Goal: Navigation & Orientation: Find specific page/section

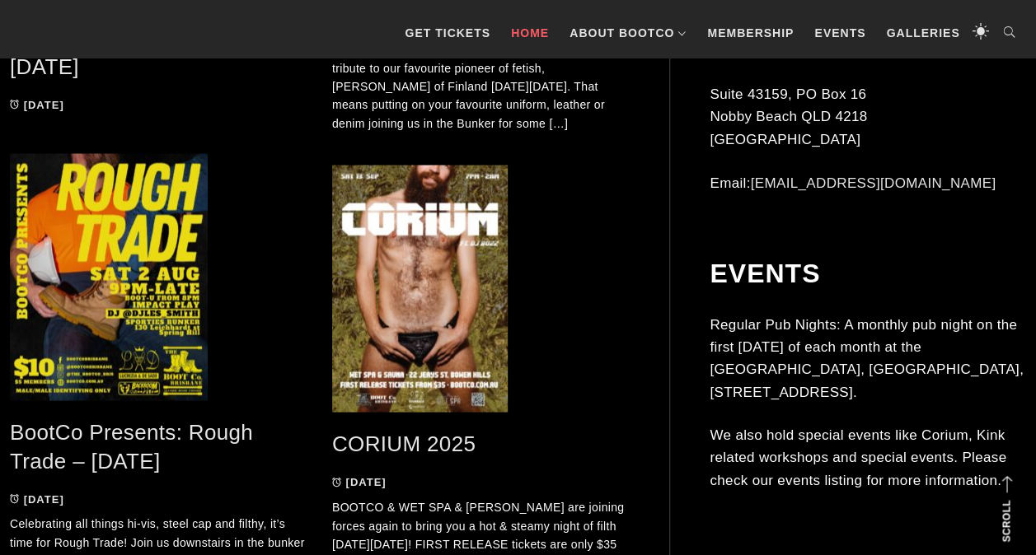
scroll to position [742, 0]
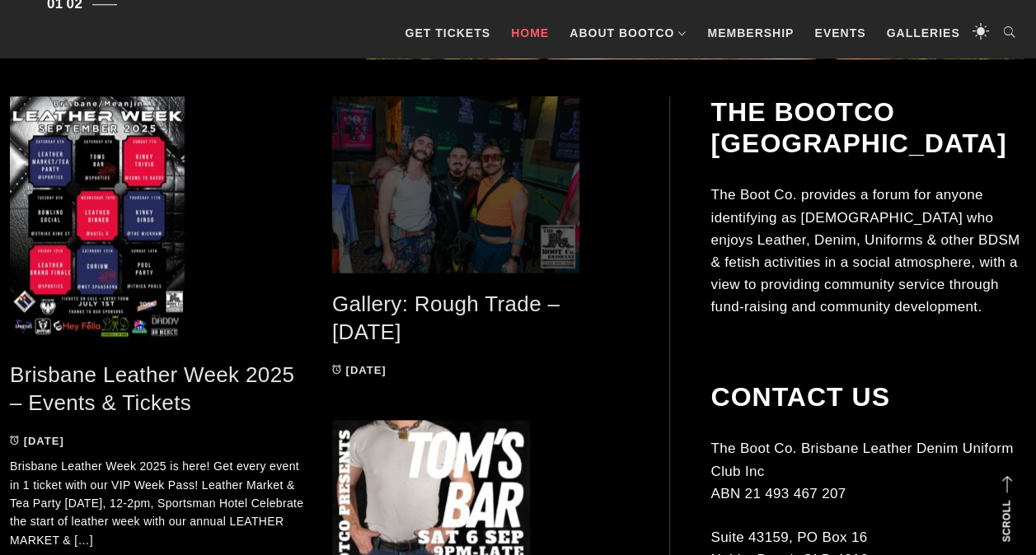
click at [414, 186] on span at bounding box center [480, 184] width 297 height 176
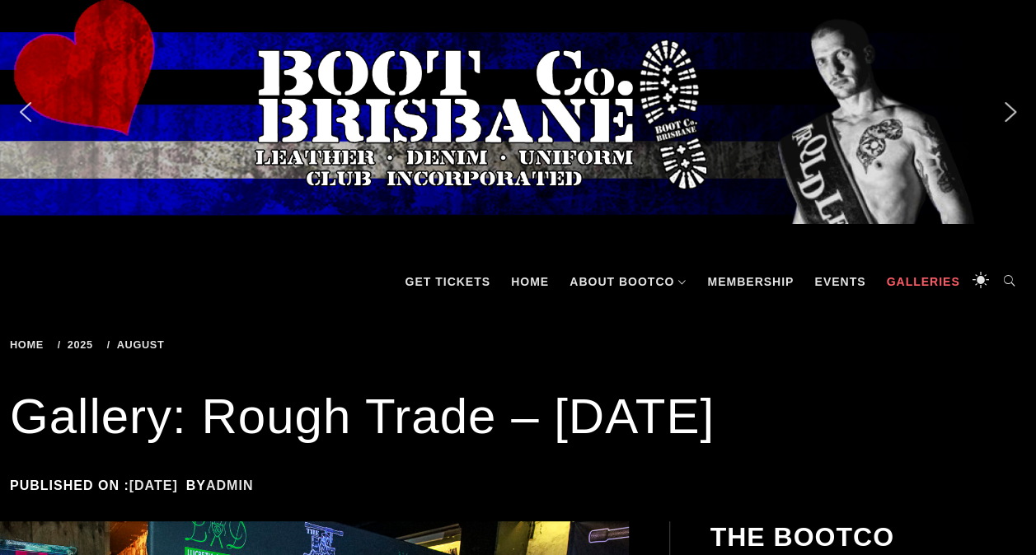
click at [936, 280] on link "Galleries" at bounding box center [923, 281] width 90 height 49
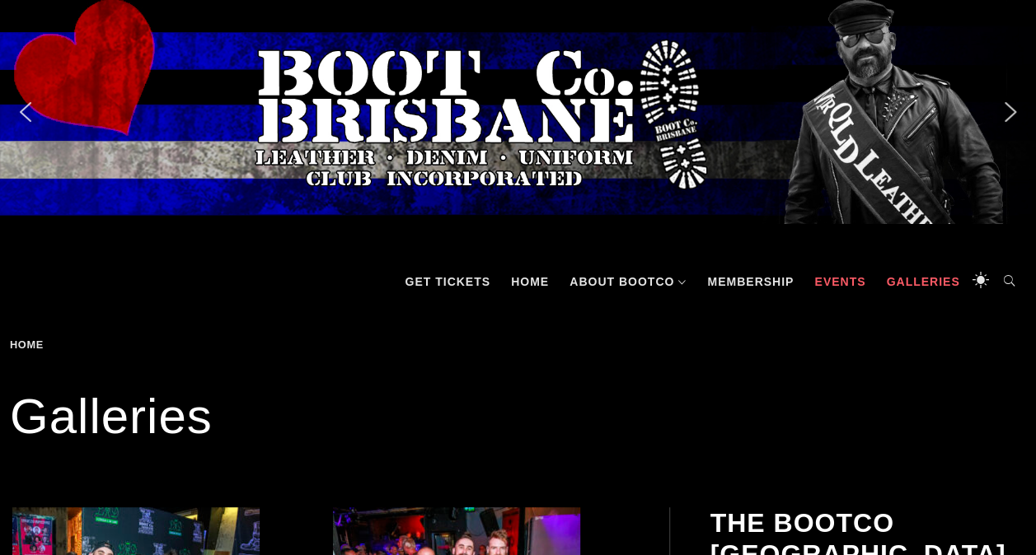
click at [848, 288] on link "Events" at bounding box center [840, 281] width 68 height 49
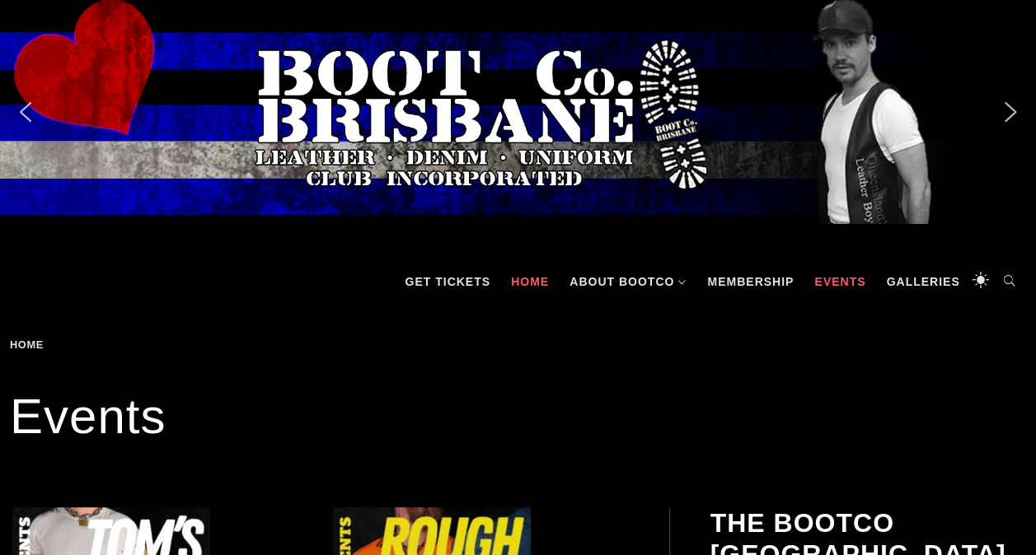
click at [550, 282] on link "Home" at bounding box center [530, 281] width 54 height 49
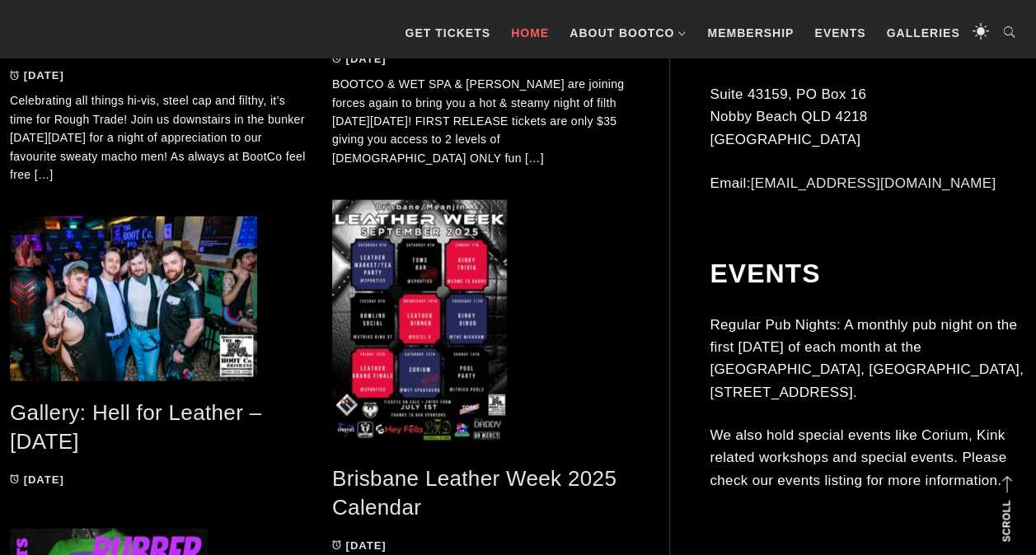
scroll to position [1939, 0]
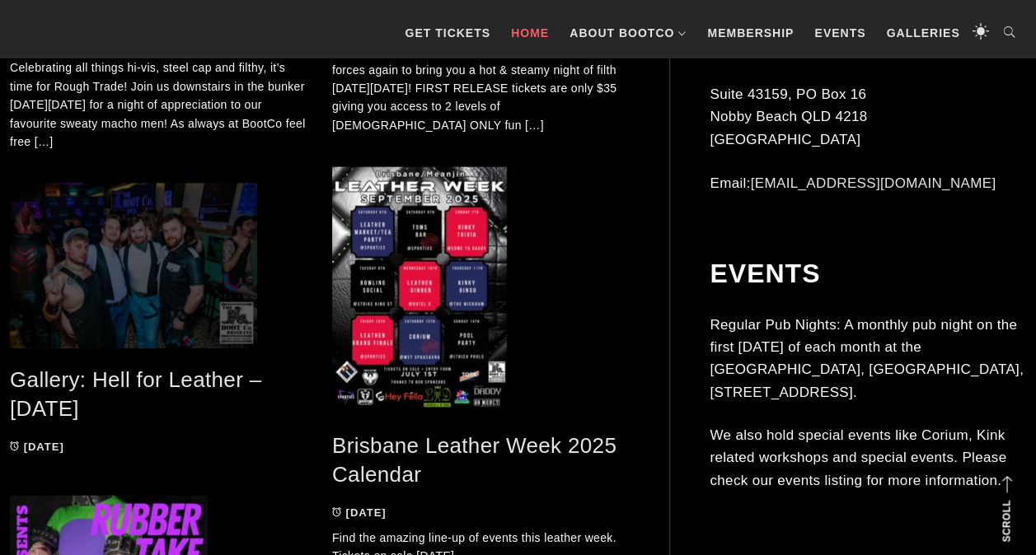
click at [74, 256] on span at bounding box center [158, 266] width 297 height 165
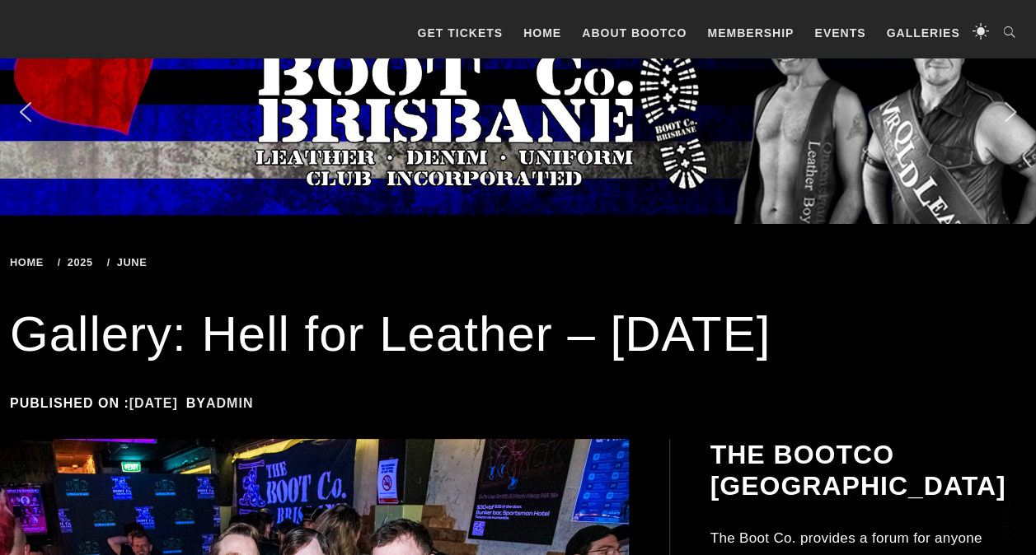
scroll to position [742, 0]
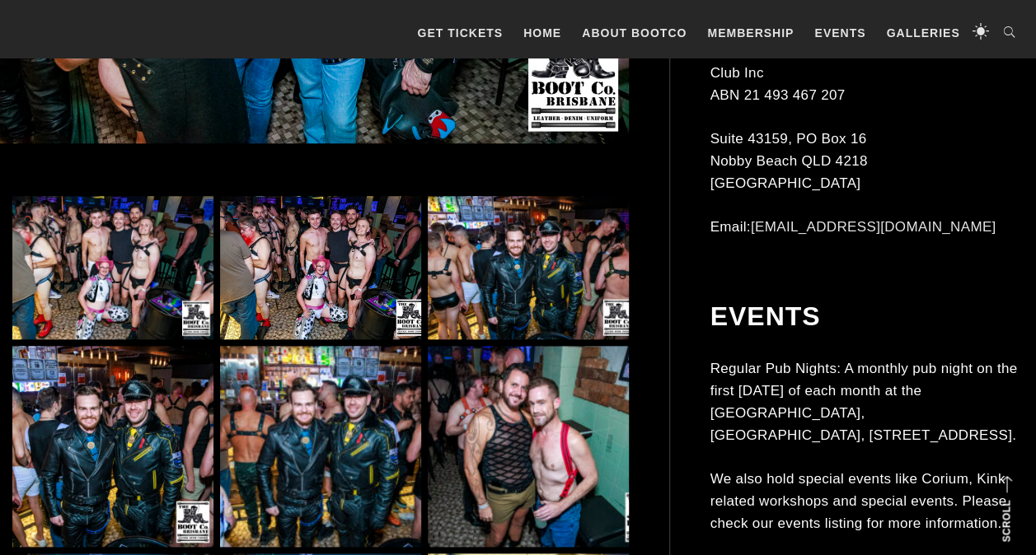
click at [84, 252] on img at bounding box center [112, 267] width 201 height 143
